Goal: Information Seeking & Learning: Check status

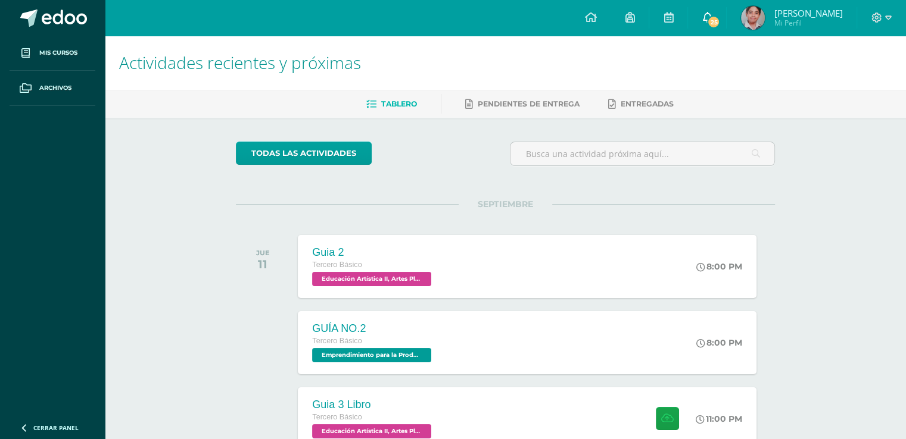
click at [720, 20] on span "25" at bounding box center [713, 21] width 13 height 13
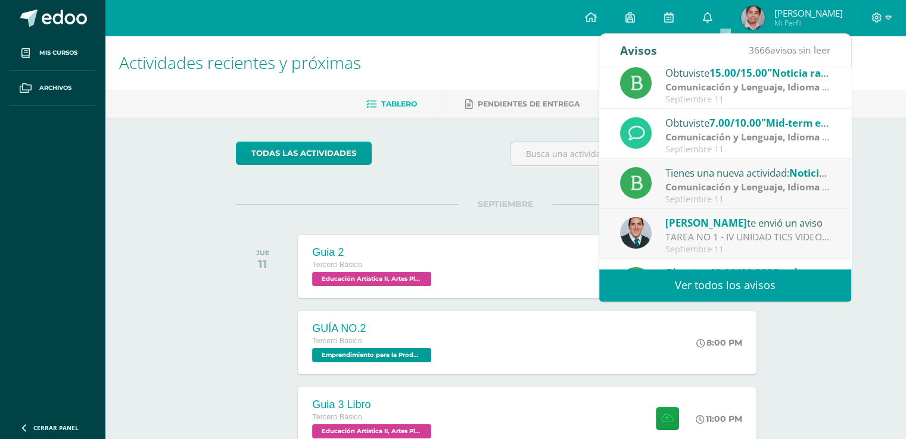
scroll to position [119, 0]
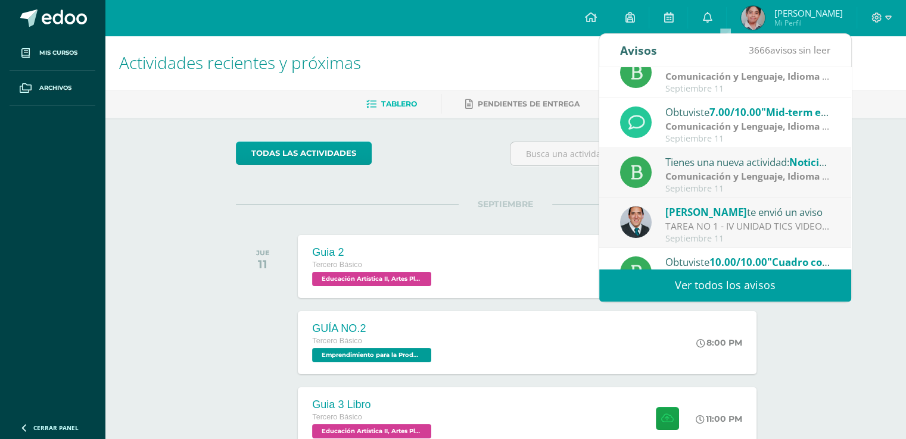
click at [738, 124] on strong "Comunicación y Lenguaje, Idioma Extranjero Inglés" at bounding box center [782, 126] width 235 height 13
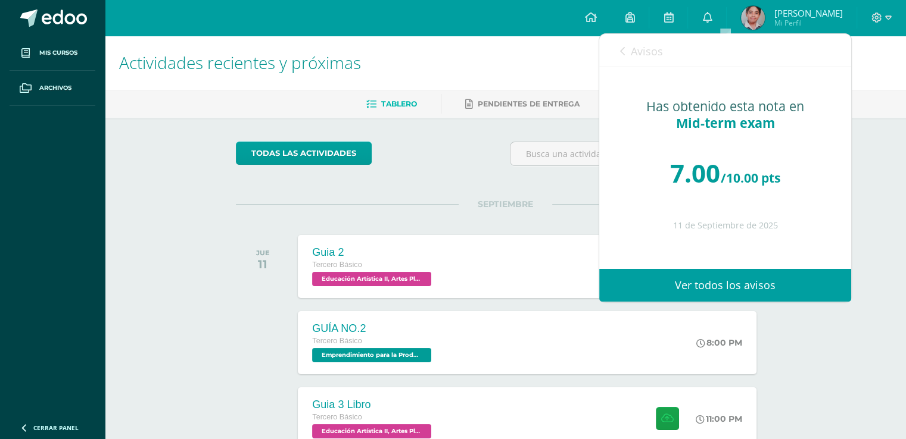
click at [638, 49] on span "Avisos" at bounding box center [647, 51] width 32 height 14
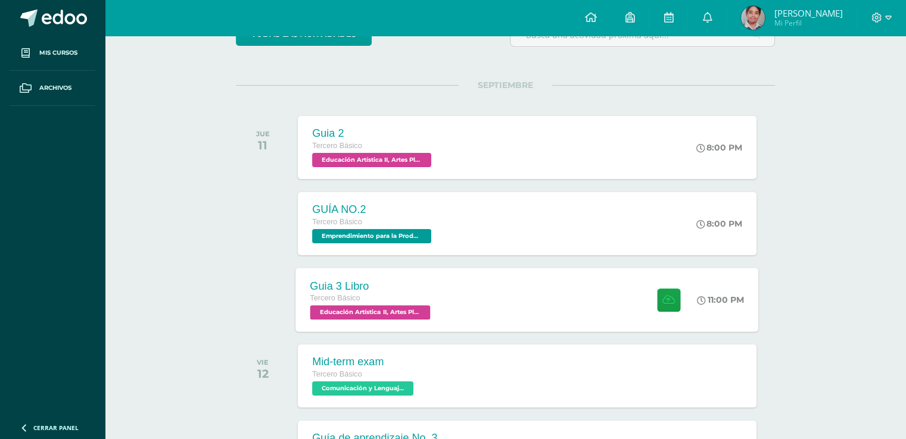
click at [443, 296] on div "Guia 3 Libro Tercero Básico Educación Artística II, Artes Plásticas 'A'" at bounding box center [372, 300] width 152 height 64
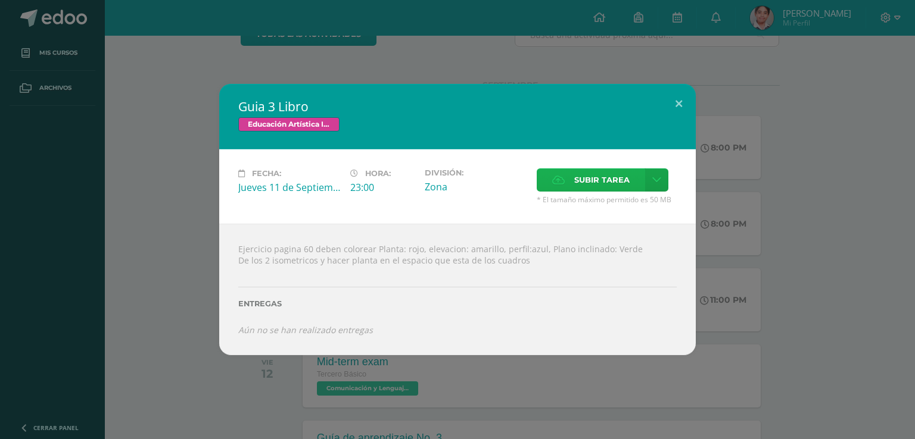
click at [542, 179] on label "Subir tarea" at bounding box center [590, 180] width 108 height 23
click at [0, 0] on input "Subir tarea" at bounding box center [0, 0] width 0 height 0
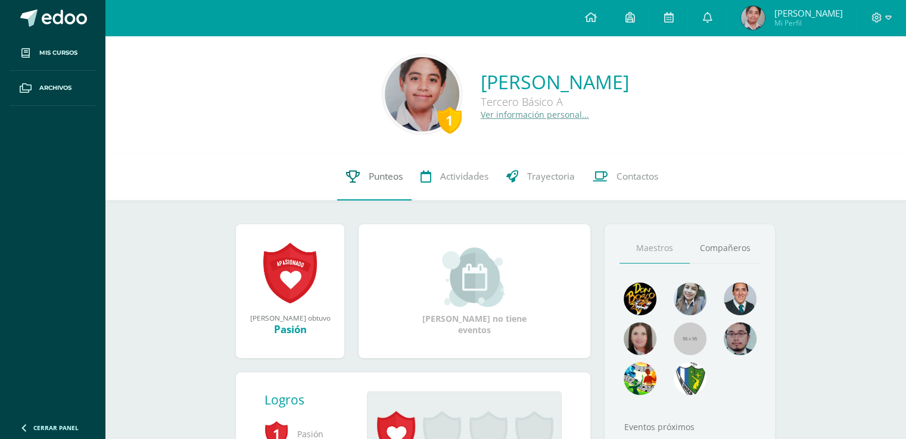
click at [386, 180] on span "Punteos" at bounding box center [386, 176] width 34 height 13
click at [606, 27] on link at bounding box center [590, 18] width 40 height 36
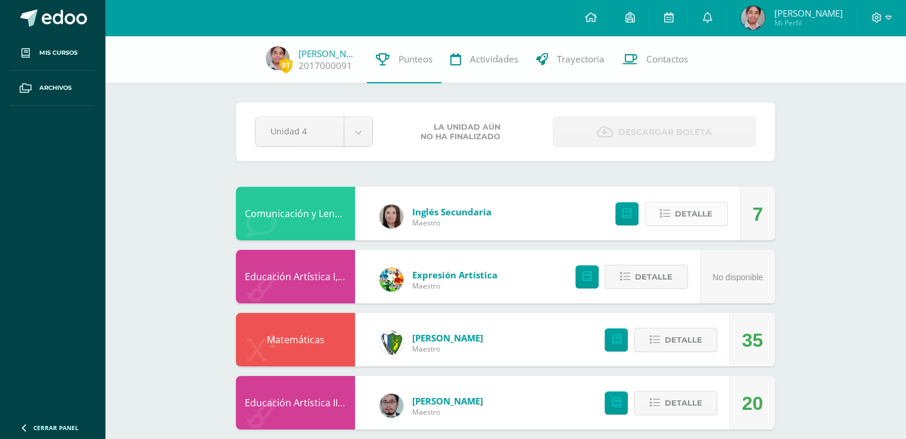
click at [667, 210] on icon at bounding box center [665, 214] width 10 height 10
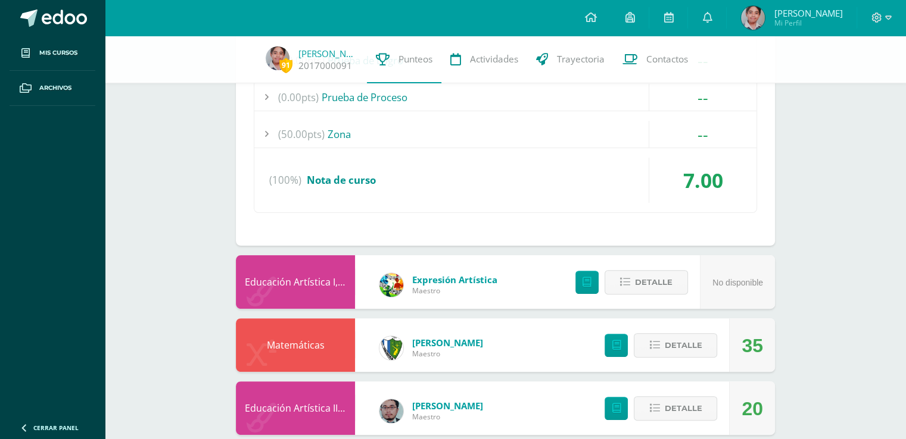
scroll to position [238, 0]
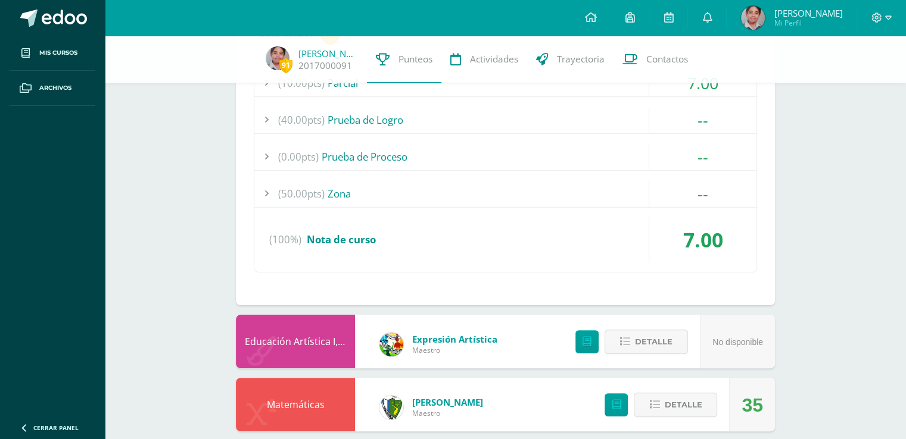
click at [696, 96] on div "(10.00pts) Parcial 7.00" at bounding box center [505, 83] width 502 height 27
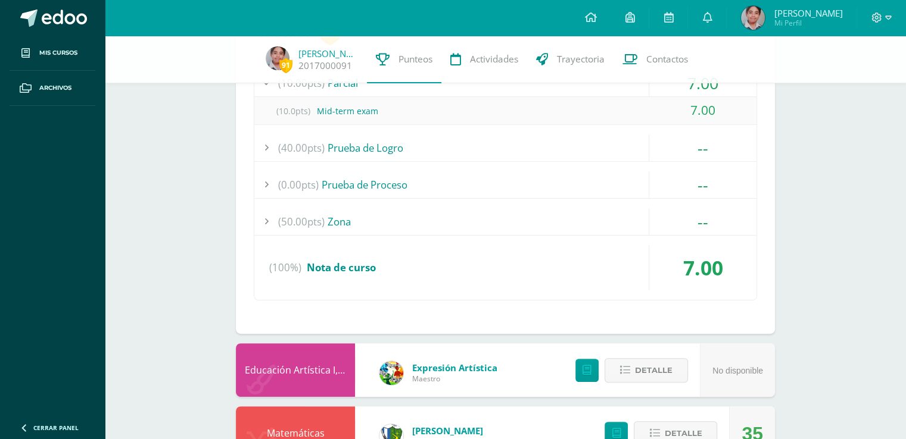
click at [698, 97] on div "7.00" at bounding box center [702, 111] width 107 height 28
click at [695, 89] on span "7.00" at bounding box center [702, 83] width 31 height 22
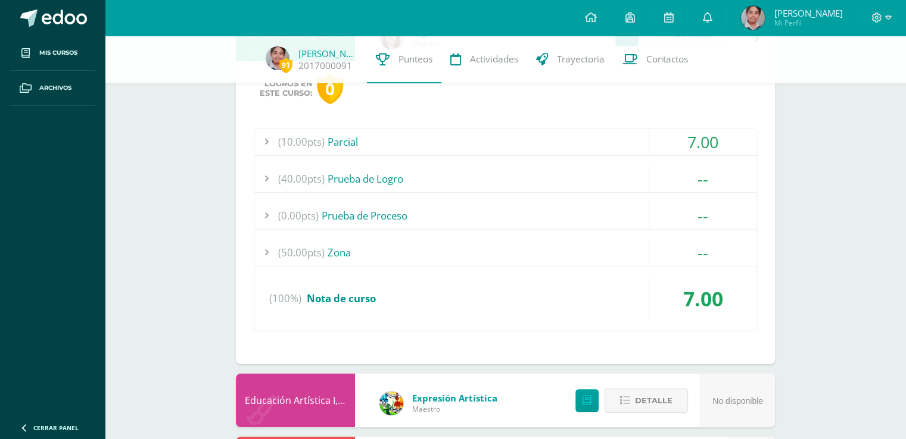
scroll to position [119, 0]
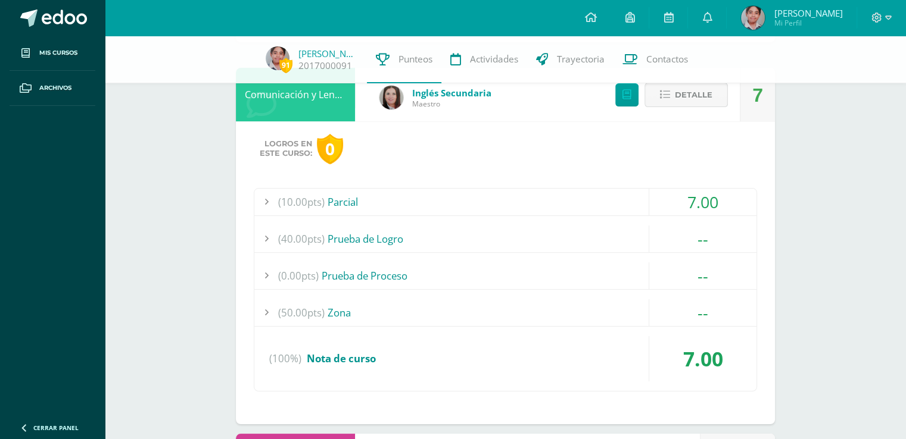
click at [685, 104] on span "Detalle" at bounding box center [694, 95] width 38 height 22
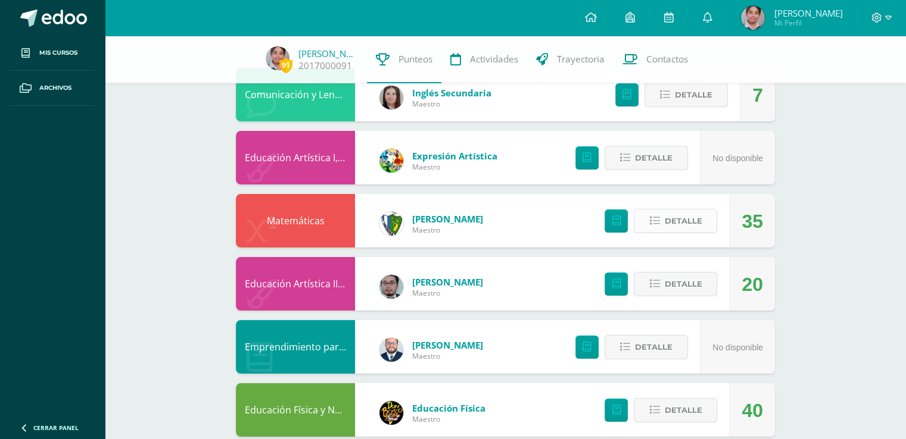
click at [680, 226] on span "Detalle" at bounding box center [683, 221] width 38 height 22
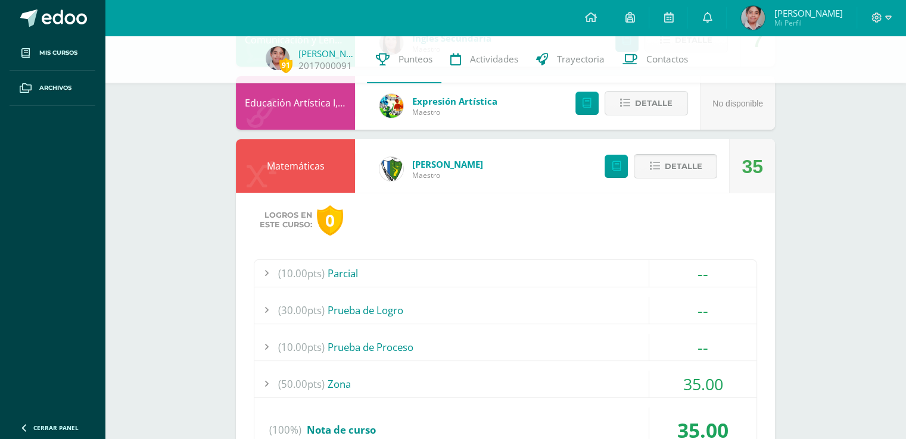
scroll to position [238, 0]
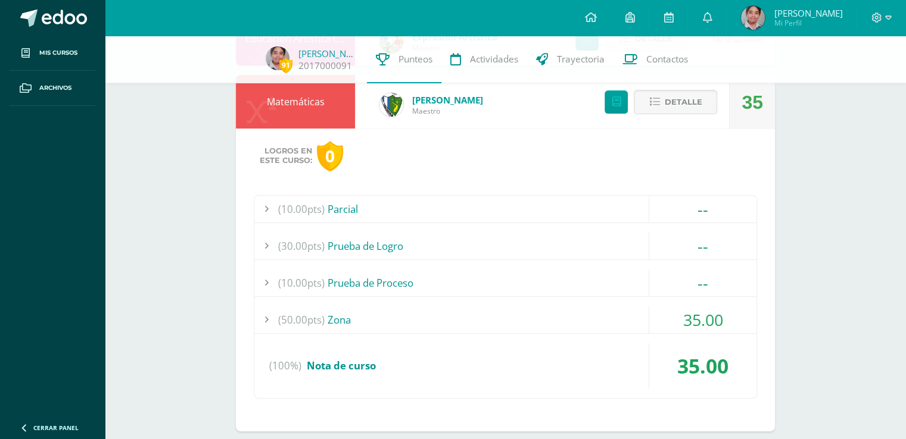
click at [692, 317] on span "35.00" at bounding box center [703, 320] width 40 height 22
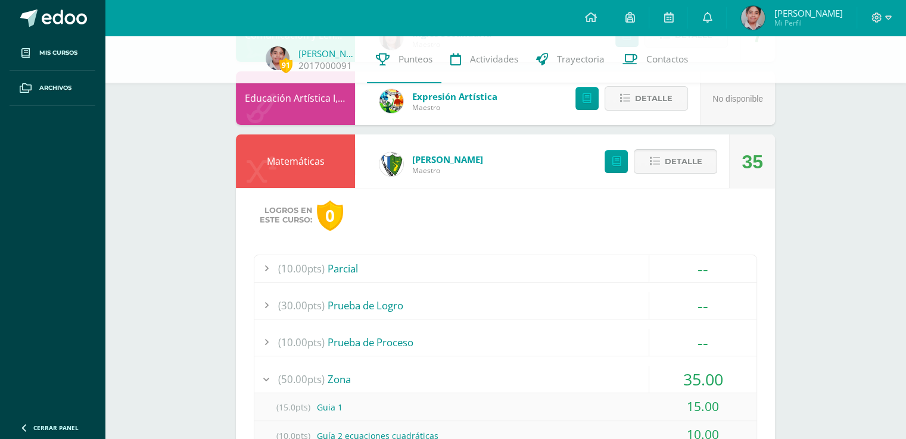
click at [684, 171] on span "Detalle" at bounding box center [683, 162] width 38 height 22
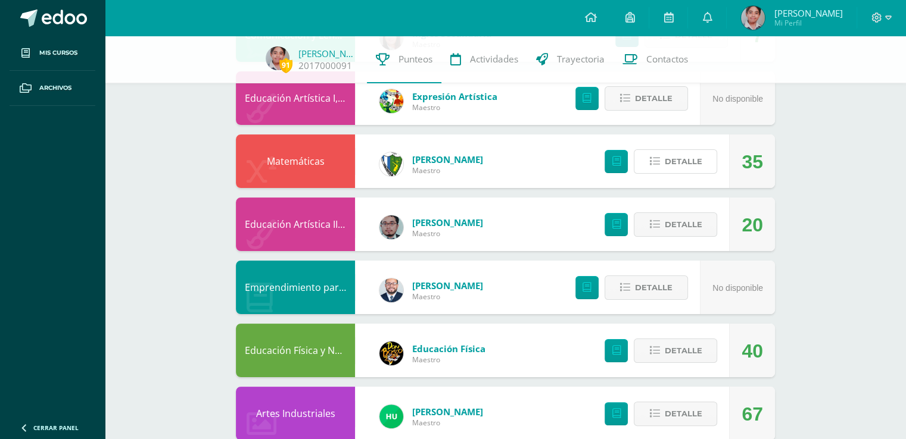
scroll to position [298, 0]
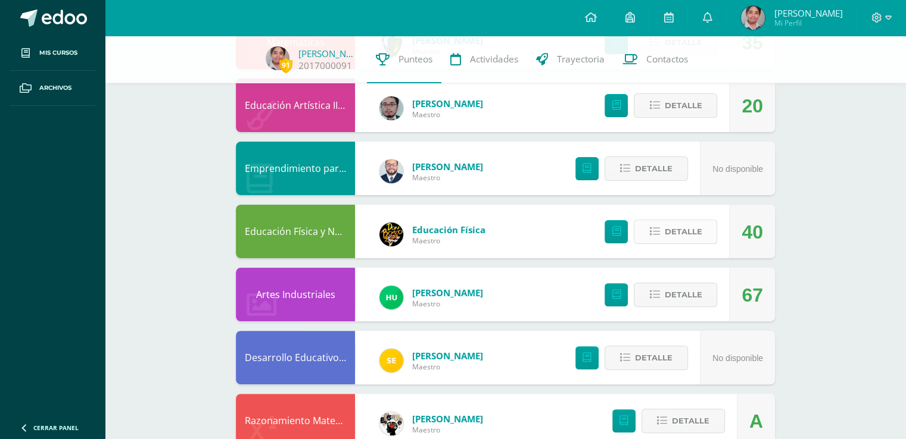
click at [671, 221] on span "Detalle" at bounding box center [683, 232] width 38 height 22
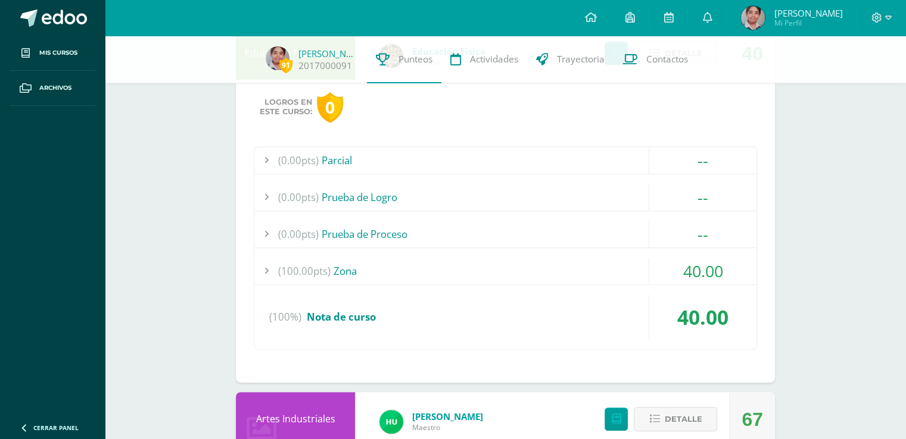
scroll to position [417, 0]
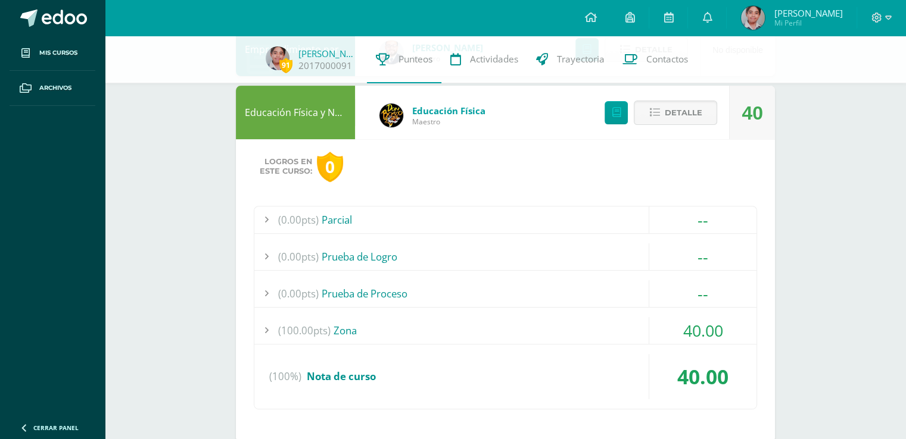
click at [682, 317] on div "40.00" at bounding box center [702, 330] width 108 height 27
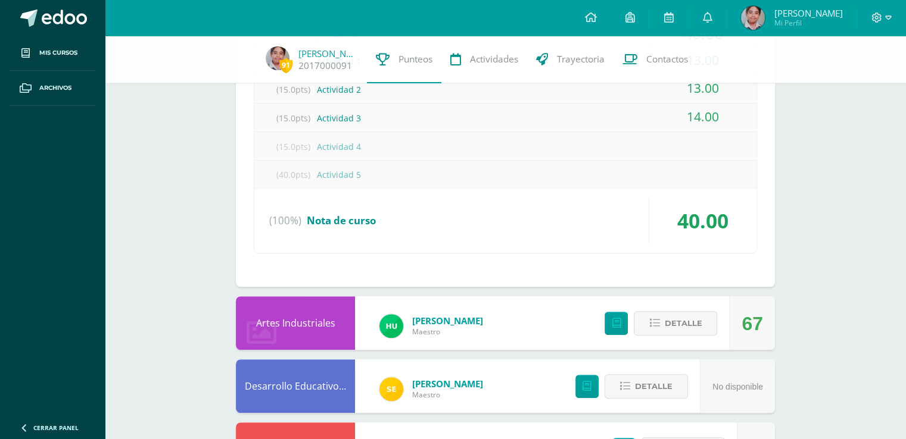
scroll to position [774, 0]
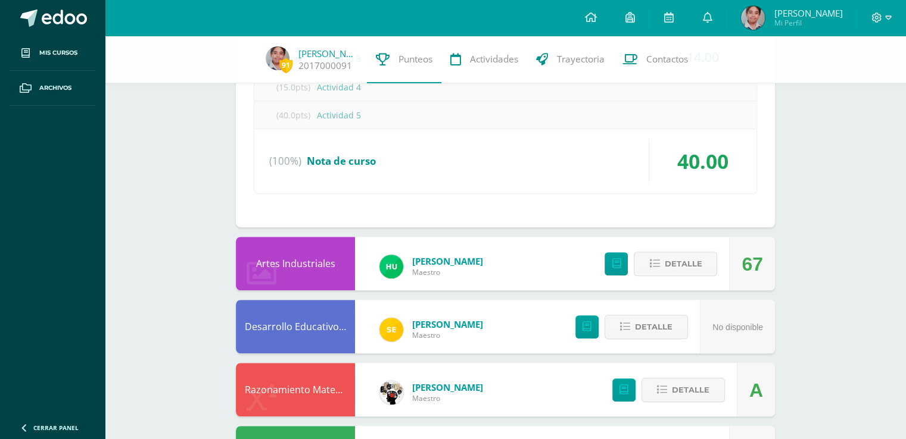
click at [703, 282] on div "Detalle" at bounding box center [657, 264] width 142 height 54
click at [696, 271] on span "Detalle" at bounding box center [683, 264] width 38 height 22
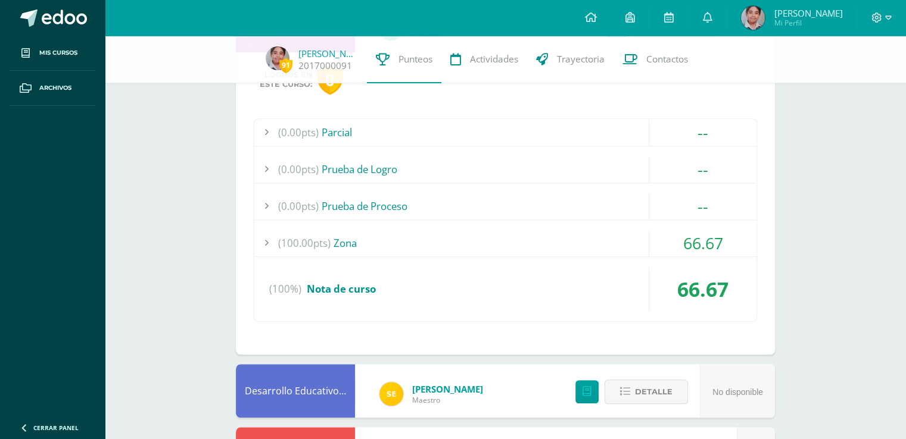
click at [706, 248] on span "66.67" at bounding box center [703, 243] width 40 height 22
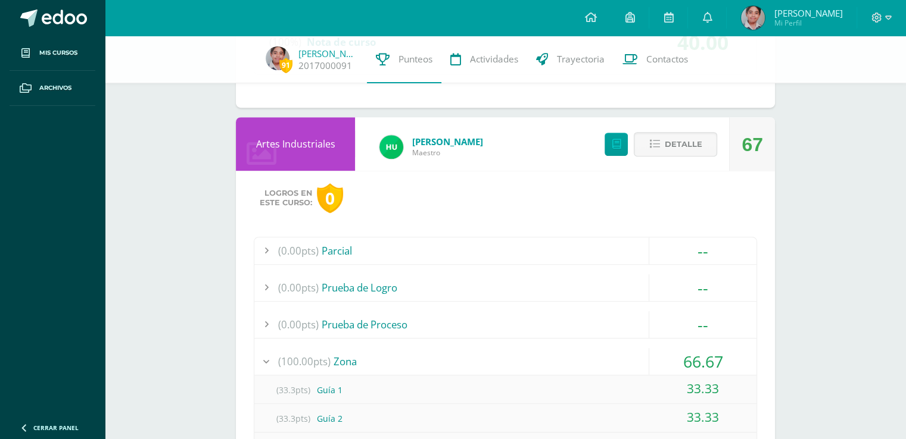
scroll to position [692, 0]
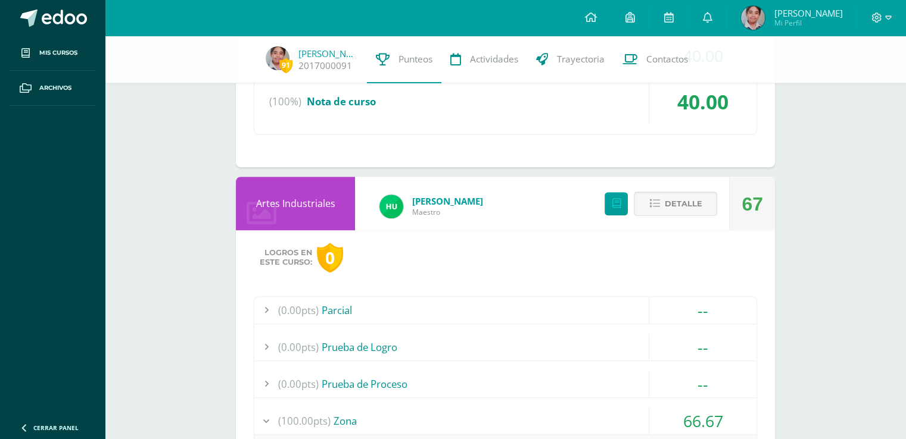
click at [694, 211] on span "Detalle" at bounding box center [683, 204] width 38 height 22
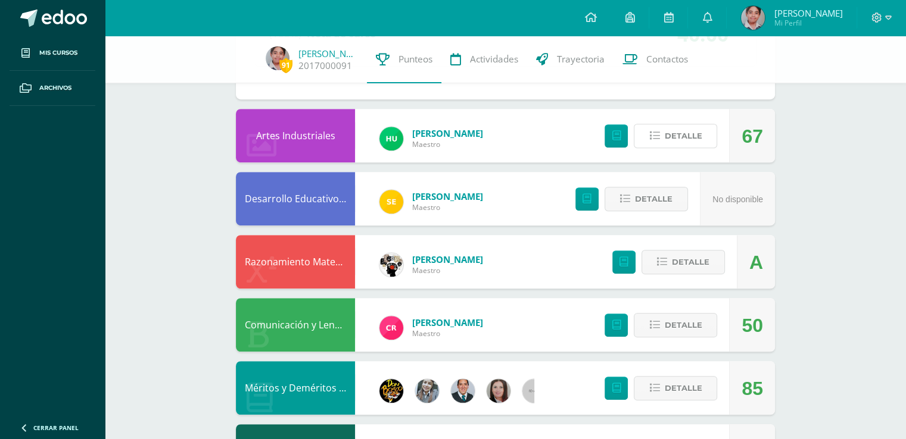
scroll to position [811, 0]
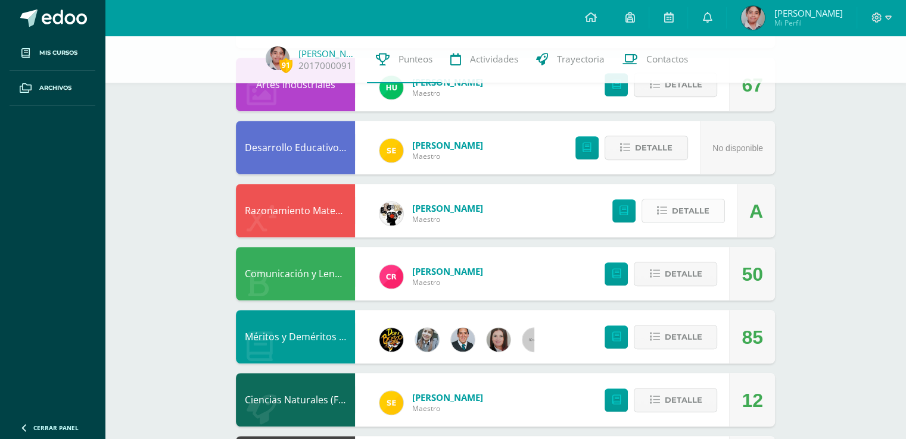
click at [724, 202] on button "Detalle" at bounding box center [682, 211] width 83 height 24
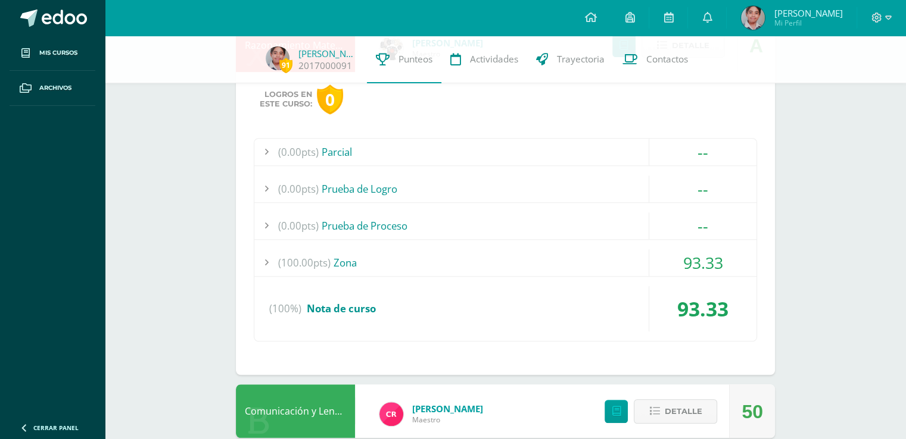
scroll to position [990, 0]
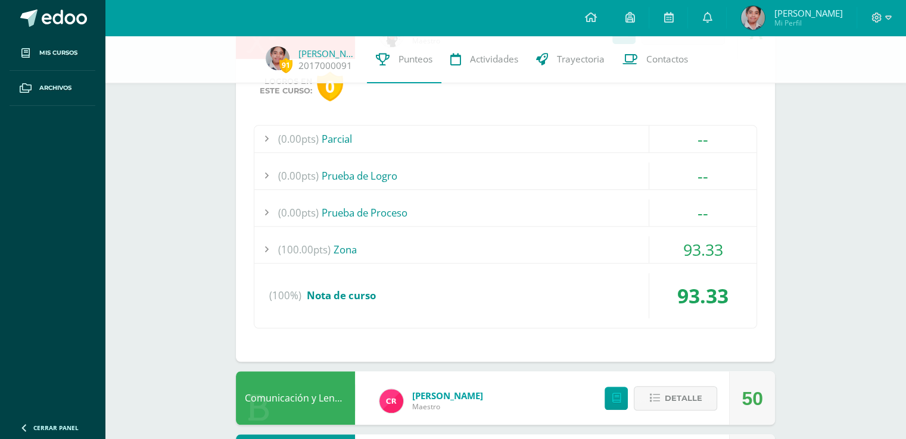
click at [681, 229] on div "(0.00pts) Parcial -- Sin actividades (0.00pts) Prueba de Logro -- Sin actividad…" at bounding box center [505, 227] width 503 height 204
click at [686, 244] on span "93.33" at bounding box center [703, 250] width 40 height 22
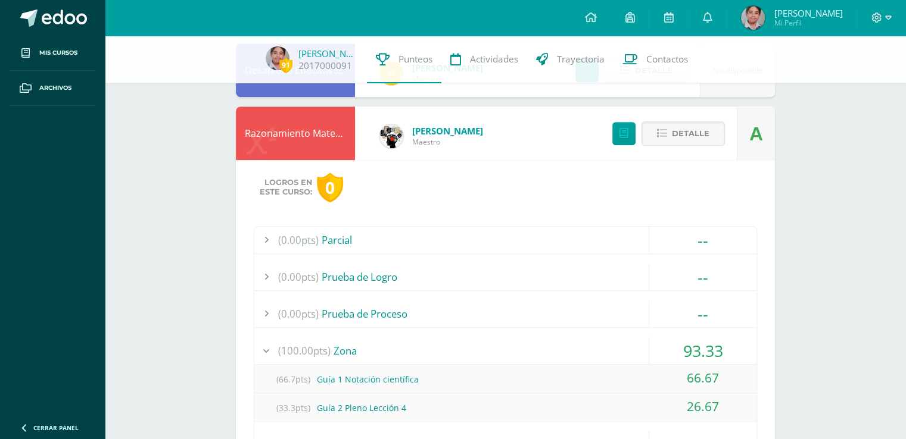
scroll to position [870, 0]
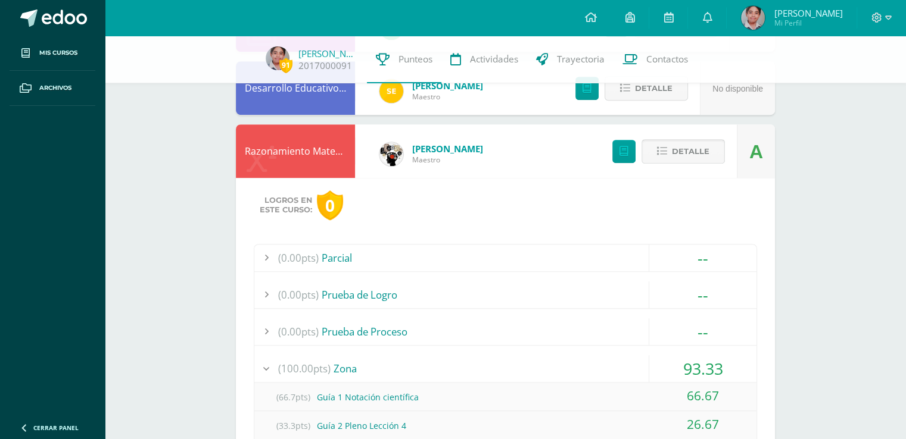
click at [672, 158] on button "Detalle" at bounding box center [682, 151] width 83 height 24
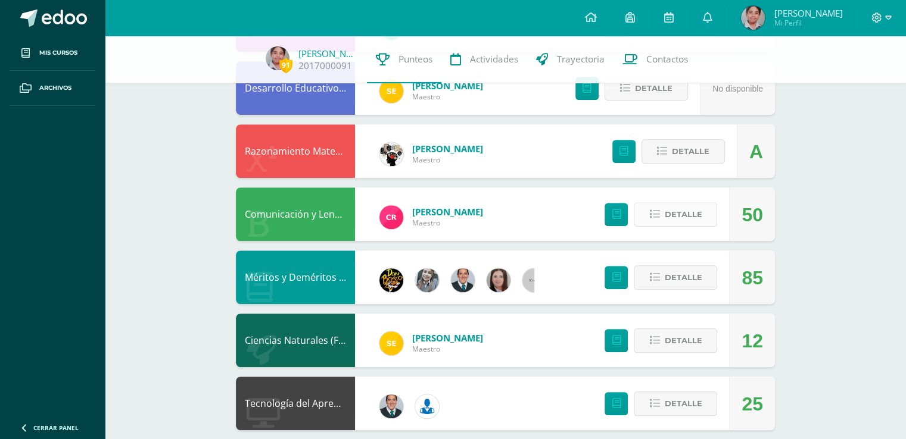
click at [674, 210] on span "Detalle" at bounding box center [683, 215] width 38 height 22
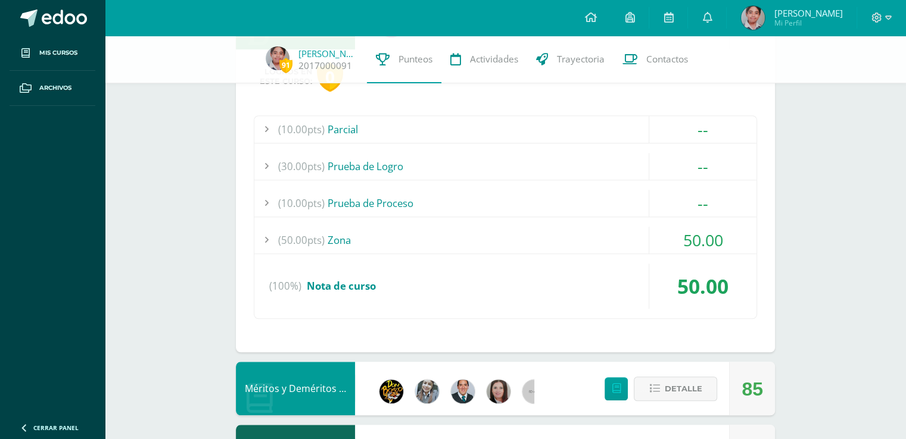
scroll to position [1109, 0]
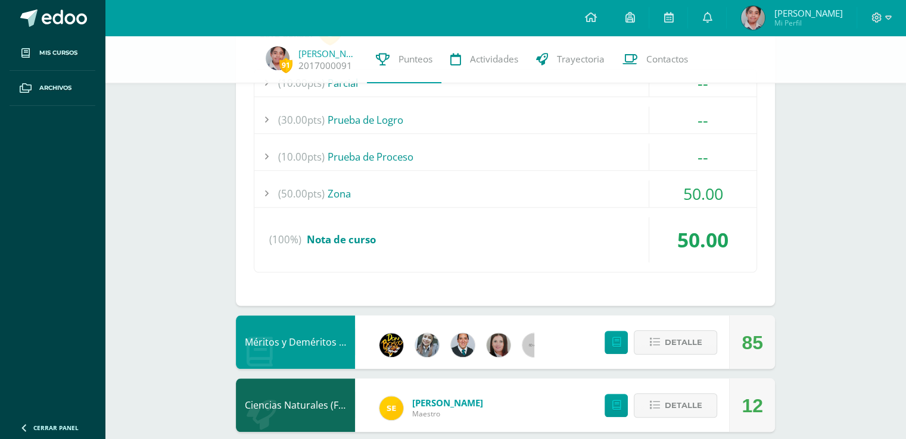
click at [709, 199] on span "50.00" at bounding box center [703, 194] width 40 height 22
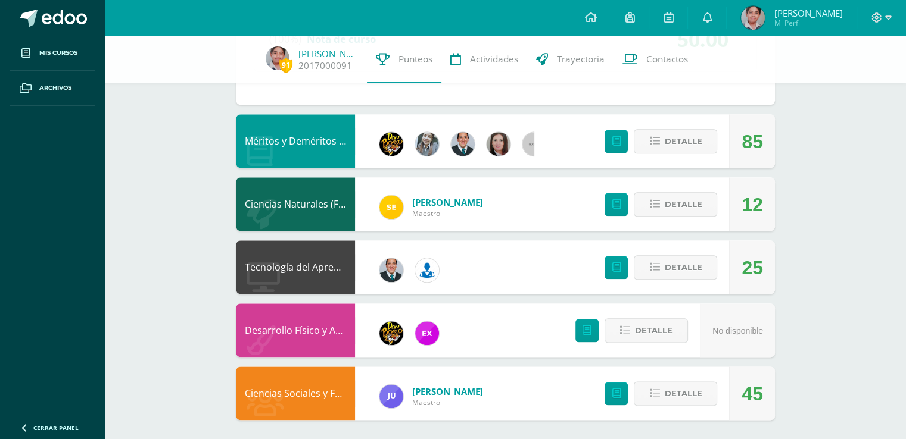
scroll to position [1369, 0]
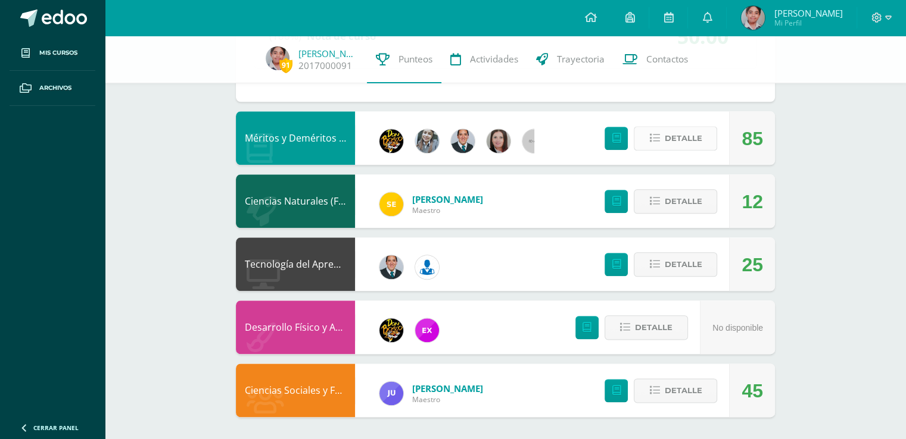
click at [714, 146] on button "Detalle" at bounding box center [675, 138] width 83 height 24
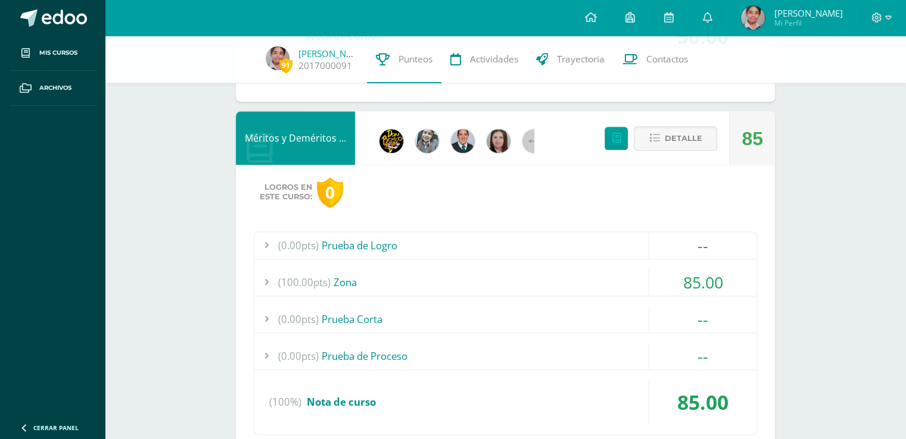
click at [692, 289] on span "85.00" at bounding box center [703, 283] width 40 height 22
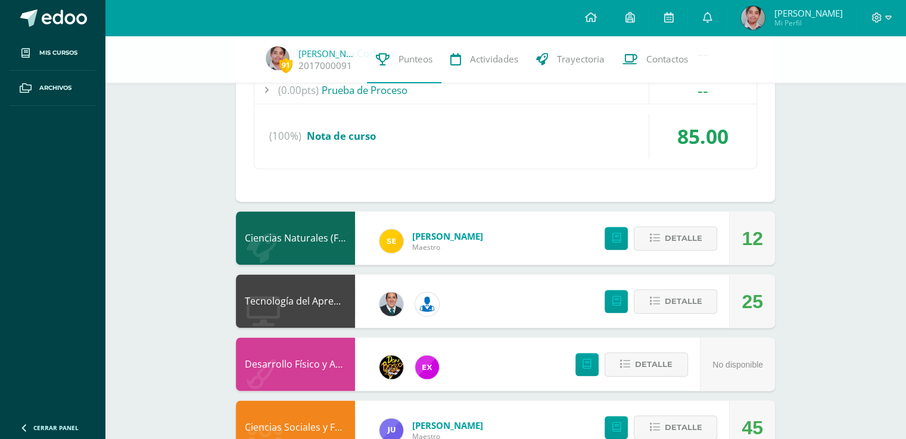
scroll to position [1643, 0]
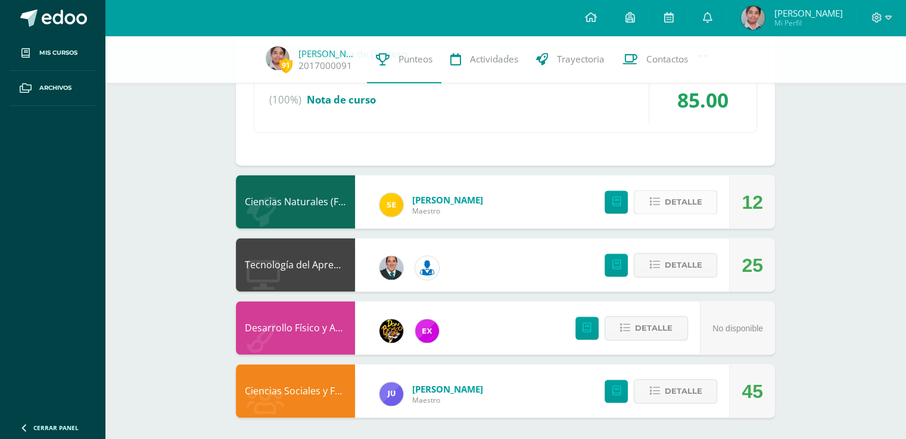
click at [685, 205] on span "Detalle" at bounding box center [683, 202] width 38 height 22
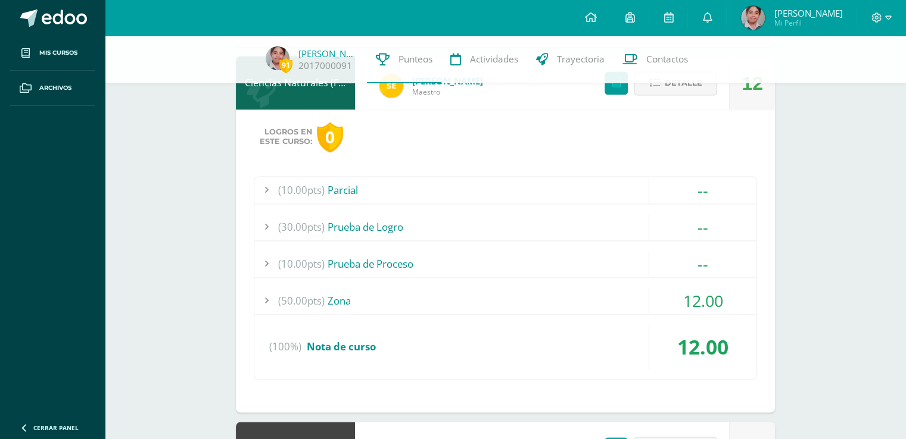
click at [701, 311] on div "(50.00pts) Zona 12.00" at bounding box center [505, 301] width 502 height 27
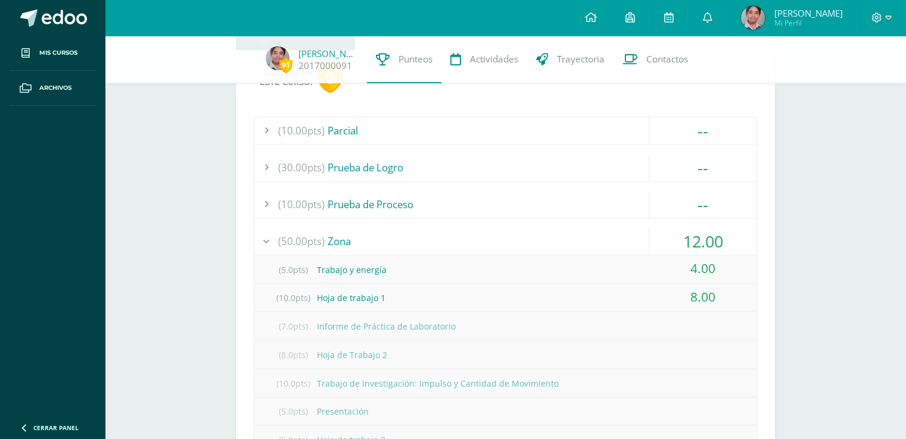
scroll to position [1853, 0]
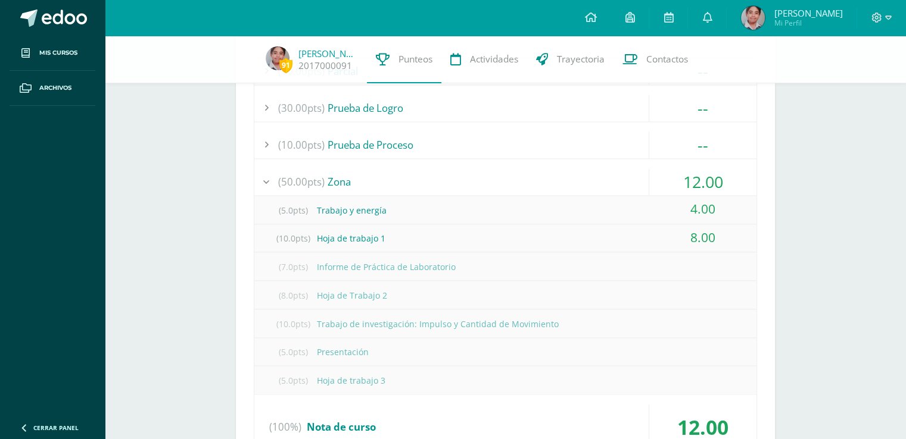
click at [401, 324] on div "(10.0pts) Trabajo de investigación: Impulso y Cantidad de Movimiento" at bounding box center [505, 324] width 502 height 27
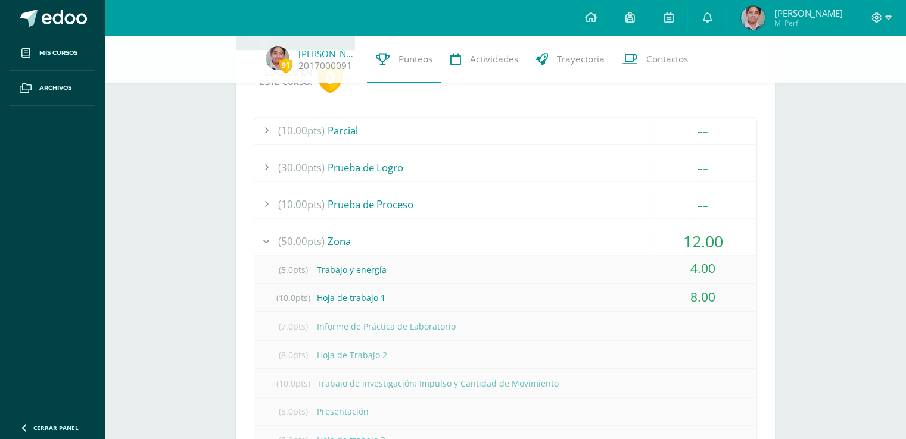
click at [714, 234] on span "12.00" at bounding box center [703, 241] width 40 height 22
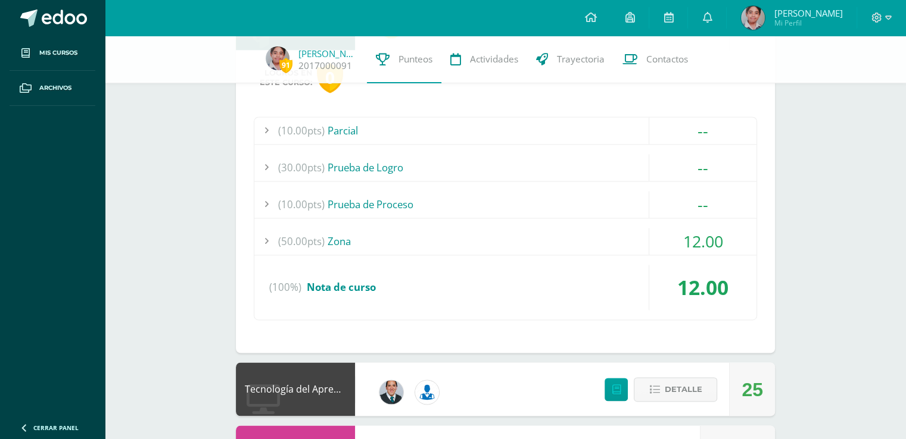
click at [714, 234] on span "12.00" at bounding box center [703, 241] width 40 height 22
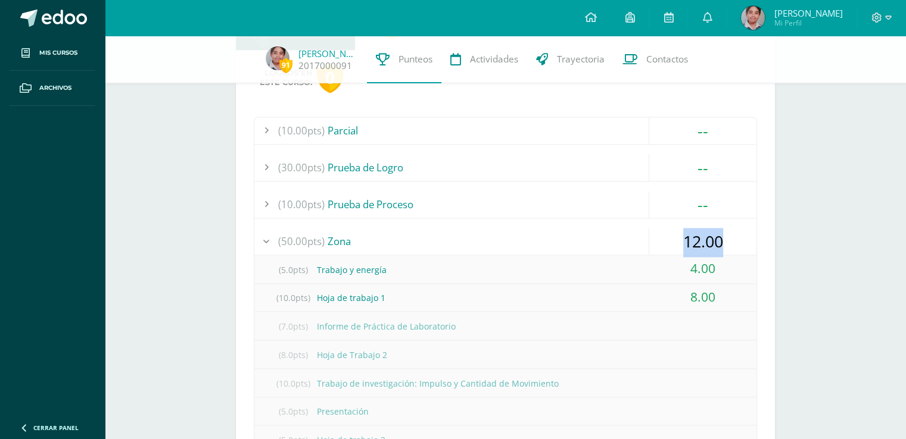
click at [714, 234] on span "12.00" at bounding box center [703, 241] width 40 height 22
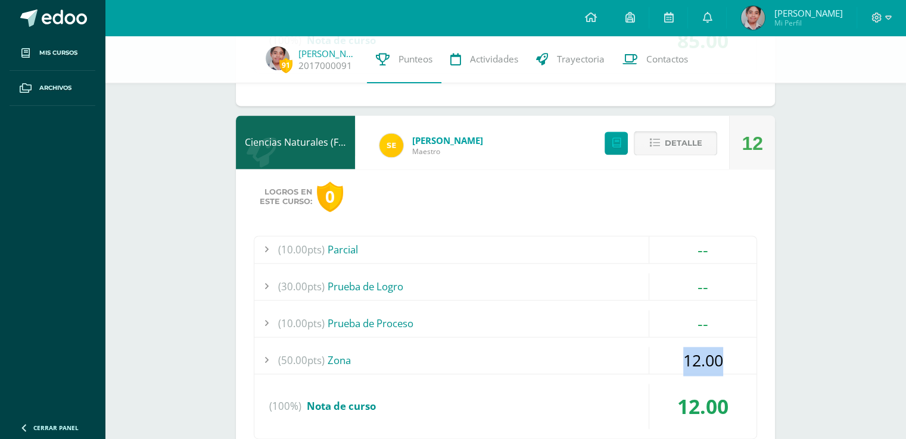
click at [672, 142] on span "Detalle" at bounding box center [683, 143] width 38 height 22
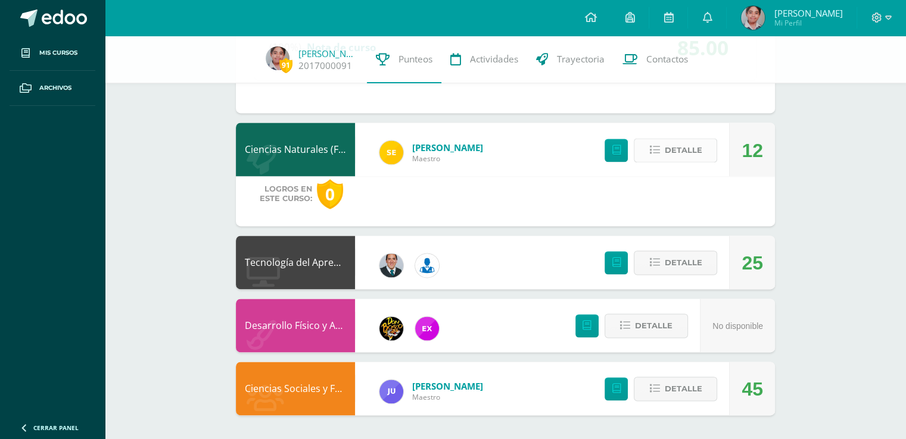
scroll to position [1615, 0]
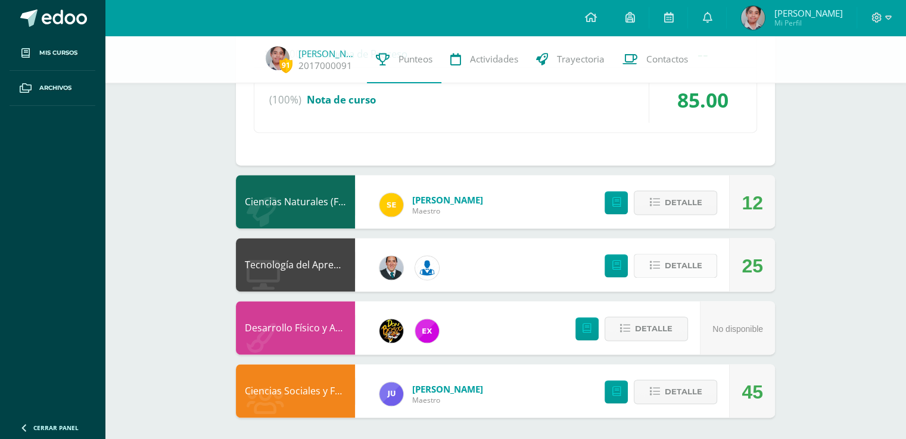
click at [691, 264] on span "Detalle" at bounding box center [683, 266] width 38 height 22
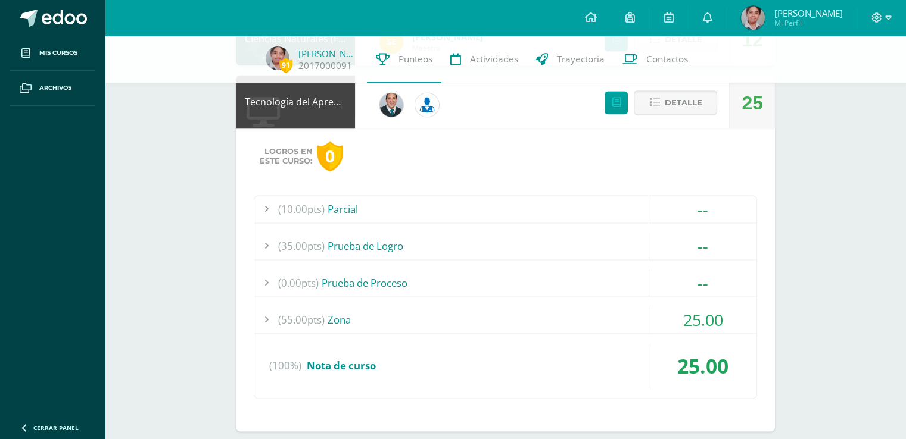
scroll to position [1793, 0]
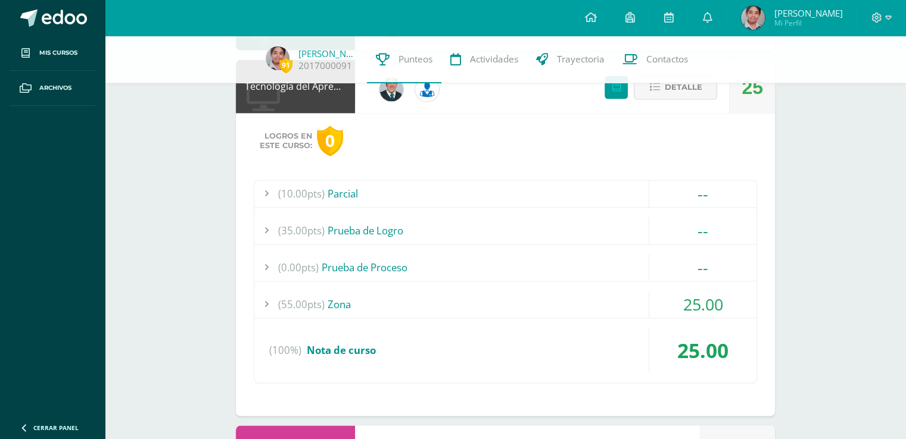
click at [687, 323] on div "(10.00pts) Parcial -- (10.0pts) EXAMEN PARCIAL NO 2 (35.00pts) Prueba de Logro …" at bounding box center [505, 282] width 503 height 204
click at [677, 291] on div "25.00" at bounding box center [702, 304] width 108 height 27
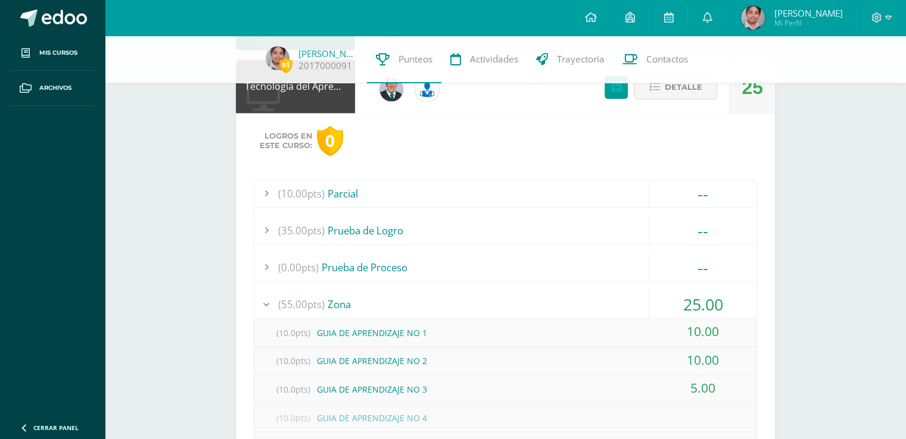
scroll to position [1853, 0]
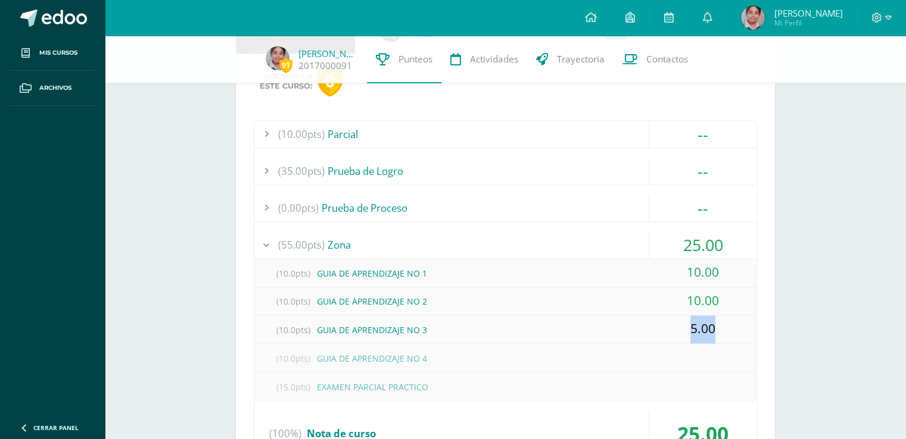
drag, startPoint x: 689, startPoint y: 324, endPoint x: 728, endPoint y: 323, distance: 39.3
click at [728, 323] on div "5.00" at bounding box center [702, 330] width 107 height 28
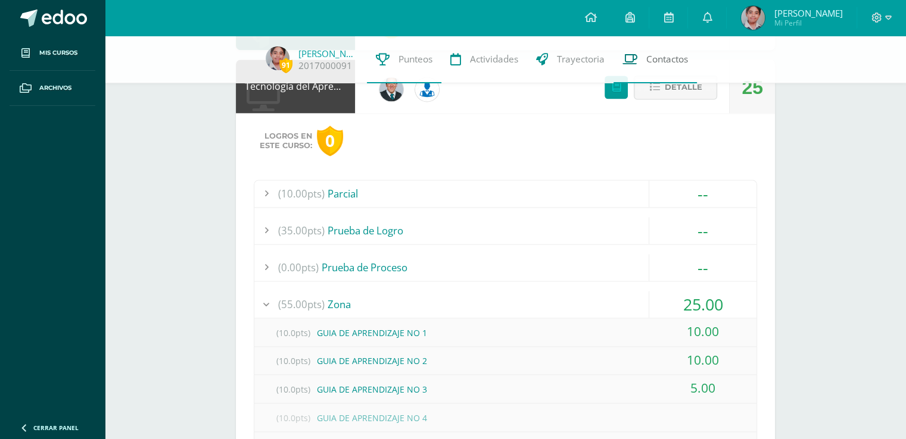
click at [657, 83] on link "Contactos" at bounding box center [654, 60] width 83 height 48
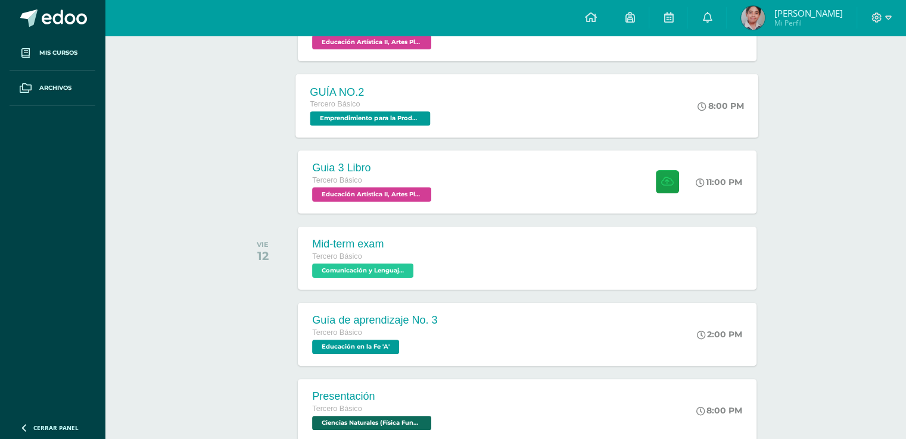
scroll to position [238, 0]
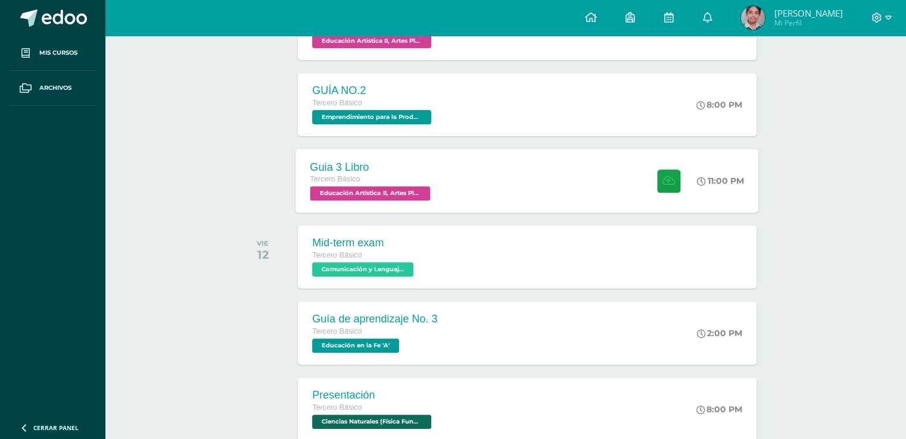
click at [606, 203] on div "Guia 3 Libro Tercero Básico Educación Artística II, Artes Plásticas 'A' 11:00 P…" at bounding box center [527, 181] width 463 height 64
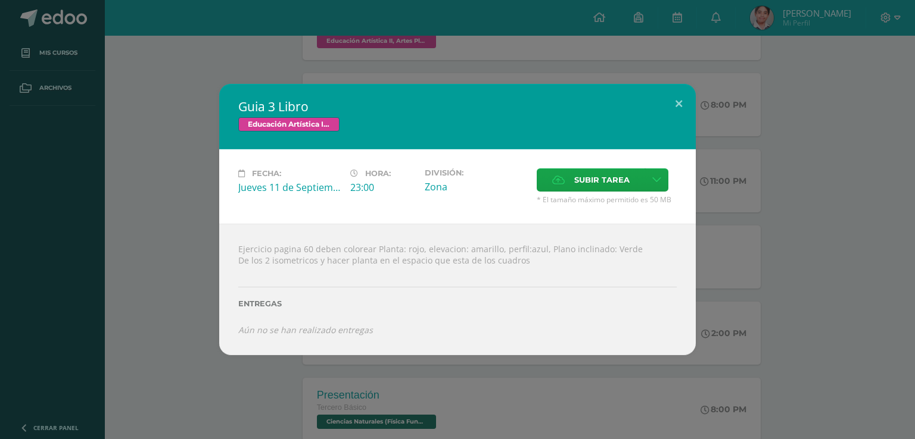
click at [158, 122] on div "Guia 3 Libro Educación Artística II, Artes Plásticas Fecha: [DATE] Hora: 23:00 …" at bounding box center [457, 220] width 905 height 272
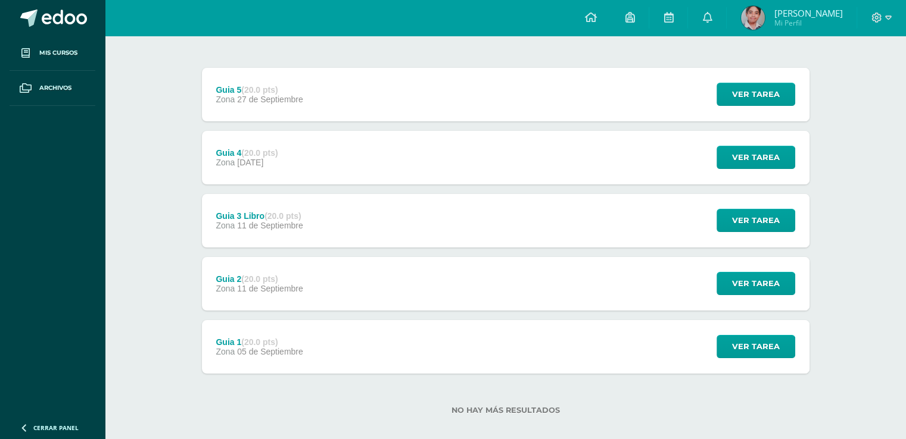
scroll to position [144, 0]
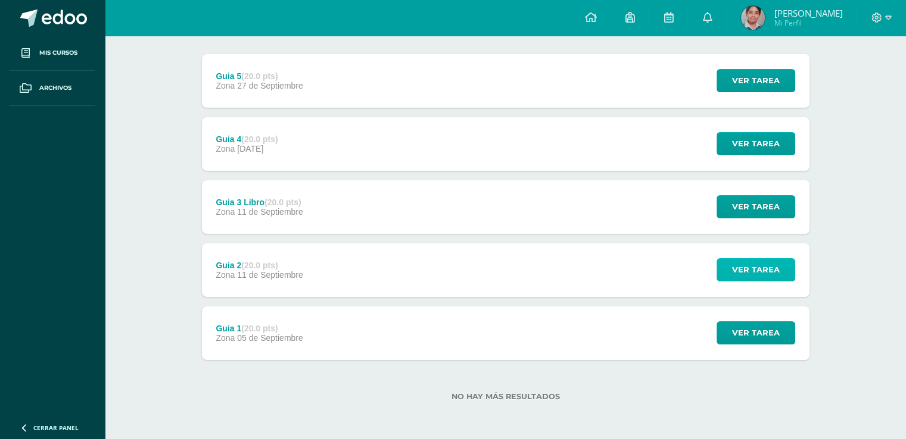
click at [742, 278] on span "Ver tarea" at bounding box center [756, 270] width 48 height 22
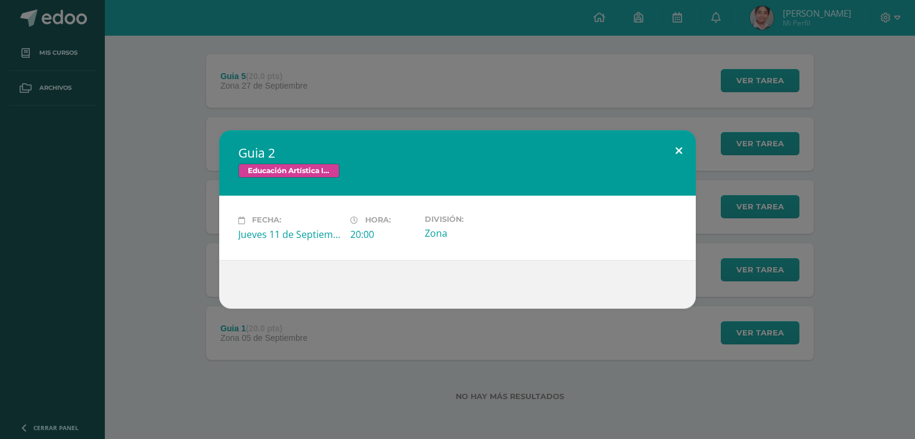
click at [676, 146] on button at bounding box center [678, 150] width 34 height 40
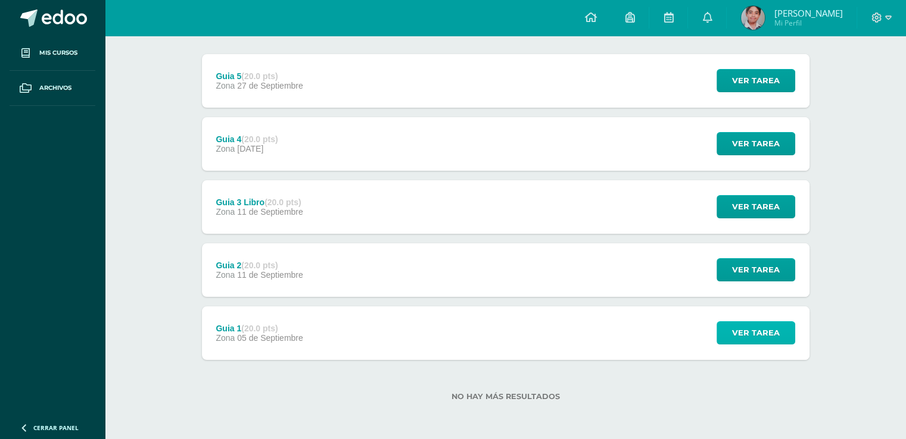
click at [757, 338] on span "Ver tarea" at bounding box center [756, 333] width 48 height 22
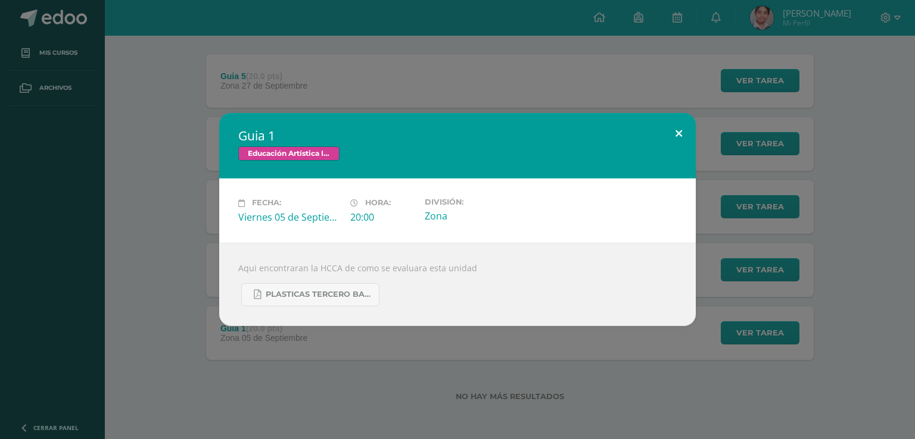
click at [672, 152] on div "Guia 1 Educación Artística II, Artes Plásticas Fecha: Viernes 05 de Septiembre …" at bounding box center [457, 219] width 476 height 213
click at [673, 151] on div "Guia 1 Educación Artística II, Artes Plásticas Fecha: Viernes 05 de Septiembre …" at bounding box center [457, 219] width 476 height 213
click at [674, 151] on div "Guia 1 Educación Artística II, Artes Plásticas Fecha: Viernes 05 de Septiembre …" at bounding box center [457, 219] width 476 height 213
click at [683, 128] on button at bounding box center [678, 133] width 34 height 40
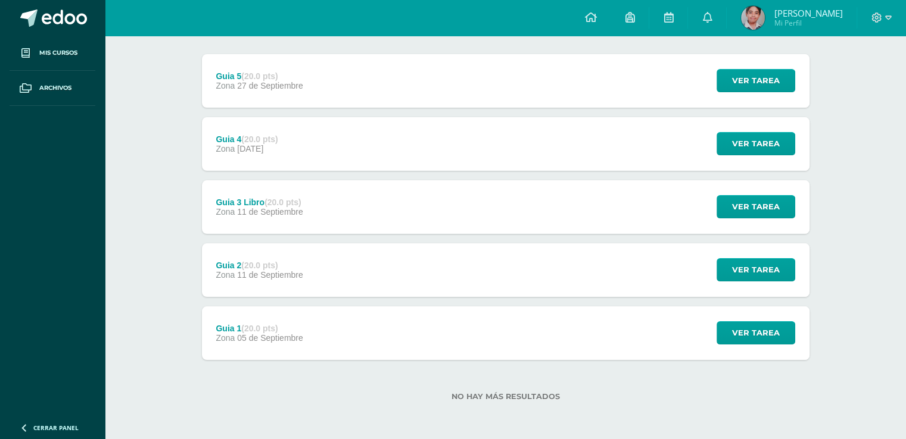
click at [436, 210] on div "Guia 3 Libro (20.0 pts) Zona 11 de Septiembre Ver tarea Guia 3 Libro Educación …" at bounding box center [505, 207] width 607 height 54
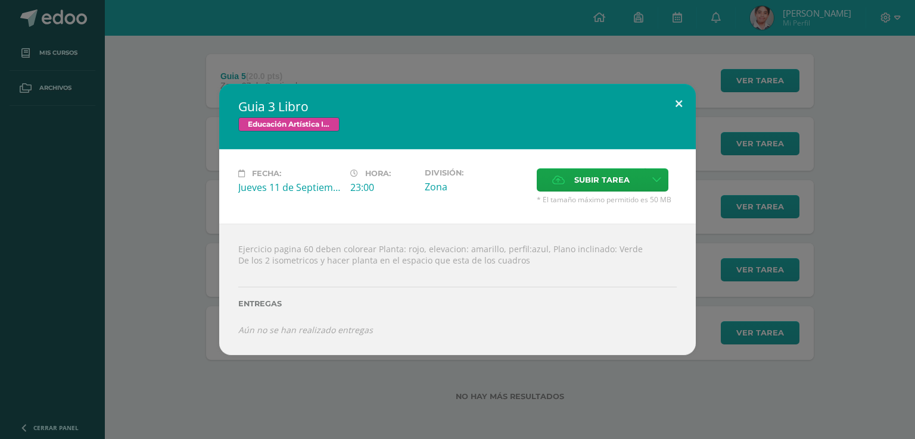
click at [689, 105] on button at bounding box center [678, 104] width 34 height 40
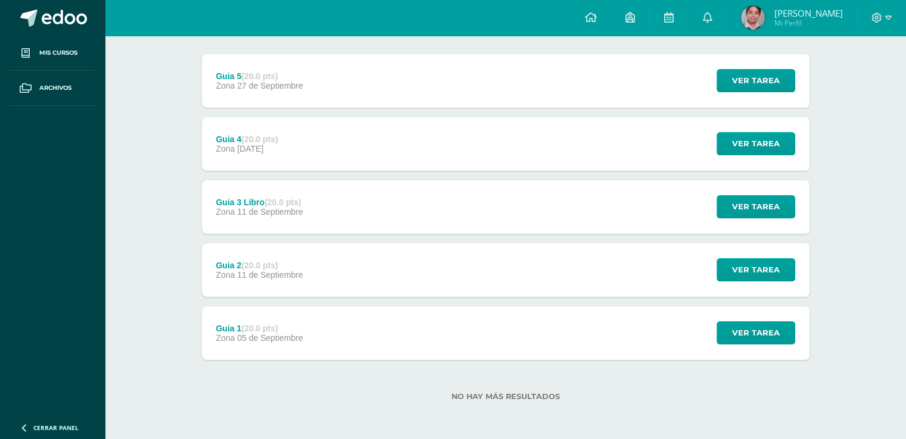
click at [388, 132] on div "Guia 4 (20.0 pts) Zona 21 de Septiembre Ver tarea Guia 4 Educación Artística II…" at bounding box center [505, 144] width 607 height 54
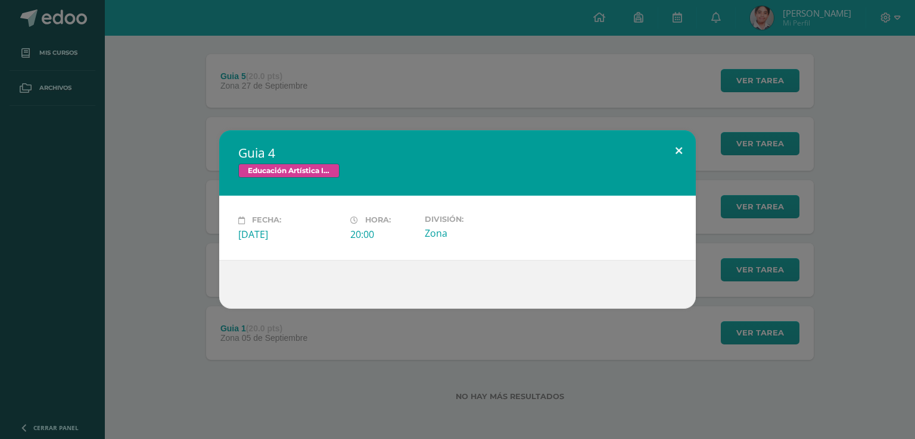
click at [669, 150] on button at bounding box center [678, 150] width 34 height 40
